Goal: Transaction & Acquisition: Purchase product/service

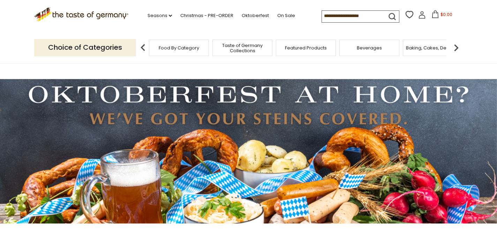
click at [349, 14] on input at bounding box center [351, 16] width 59 height 10
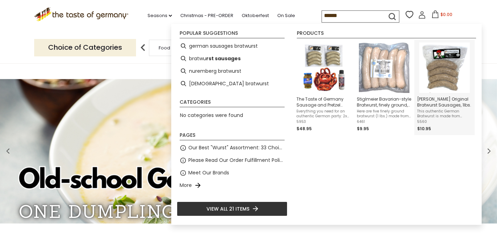
type input "******"
click at [435, 109] on span "This authentic German Bratwurst is made from hormone-free, locally-sourced mix …" at bounding box center [444, 114] width 55 height 10
